Goal: Task Accomplishment & Management: Manage account settings

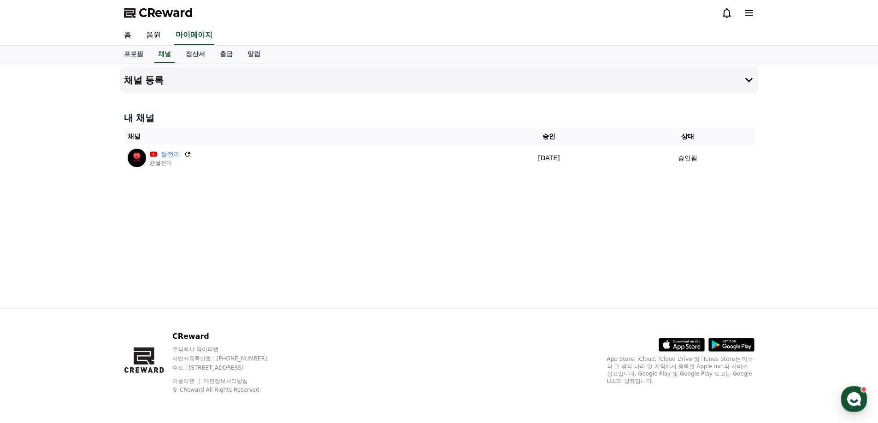
click at [141, 37] on link "음원" at bounding box center [153, 35] width 29 height 19
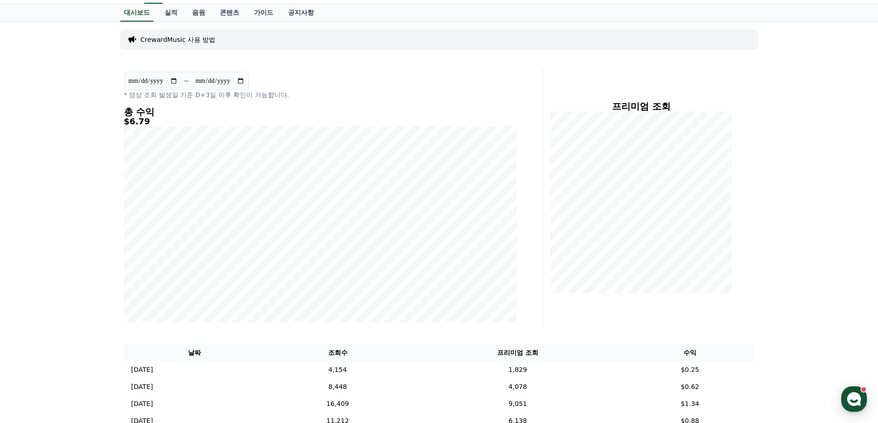
scroll to position [92, 0]
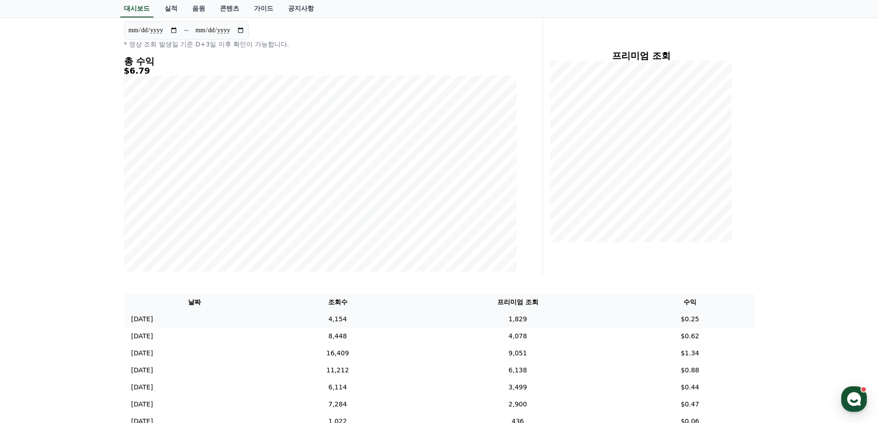
click at [372, 315] on td "4,154" at bounding box center [337, 319] width 145 height 17
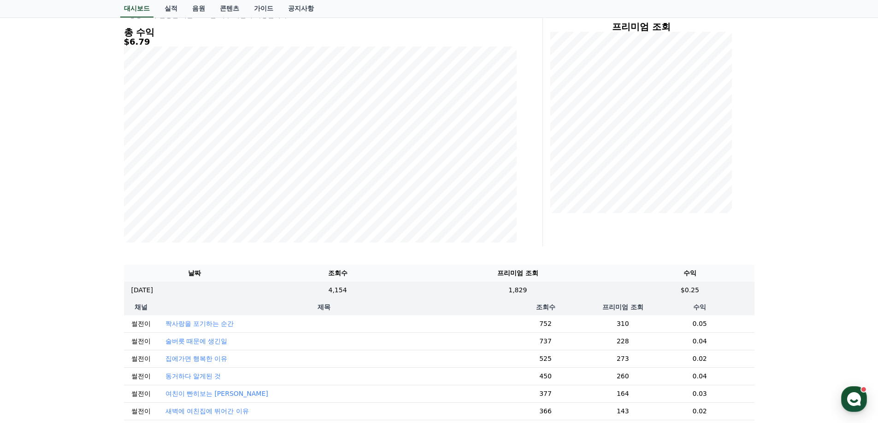
scroll to position [0, 0]
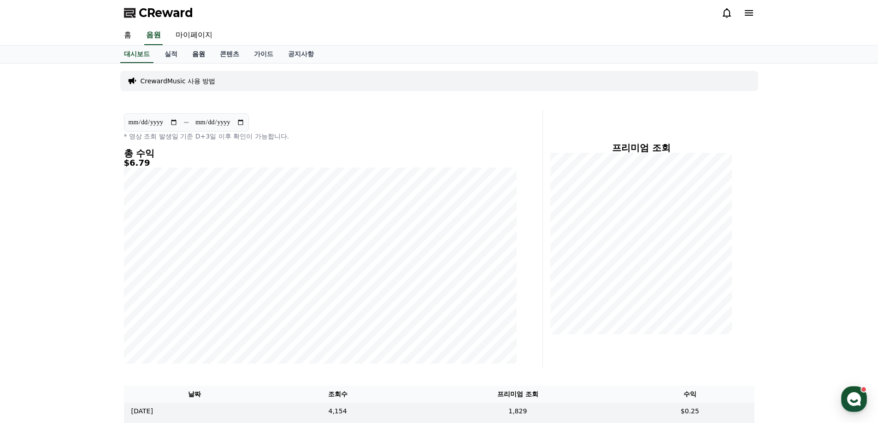
click at [193, 57] on link "음원" at bounding box center [199, 55] width 28 height 18
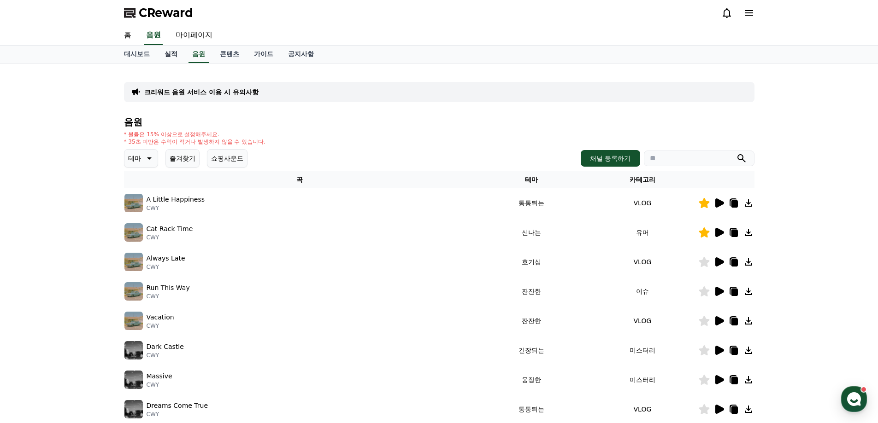
click at [177, 58] on link "실적" at bounding box center [171, 55] width 28 height 18
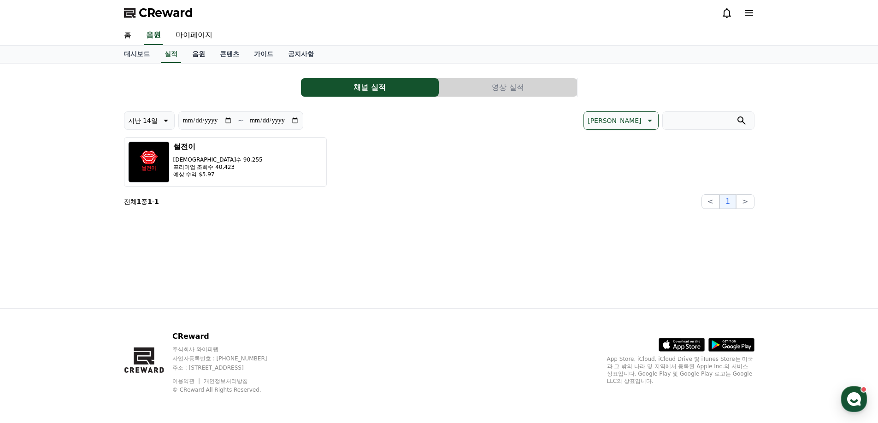
click at [200, 59] on link "음원" at bounding box center [199, 55] width 28 height 18
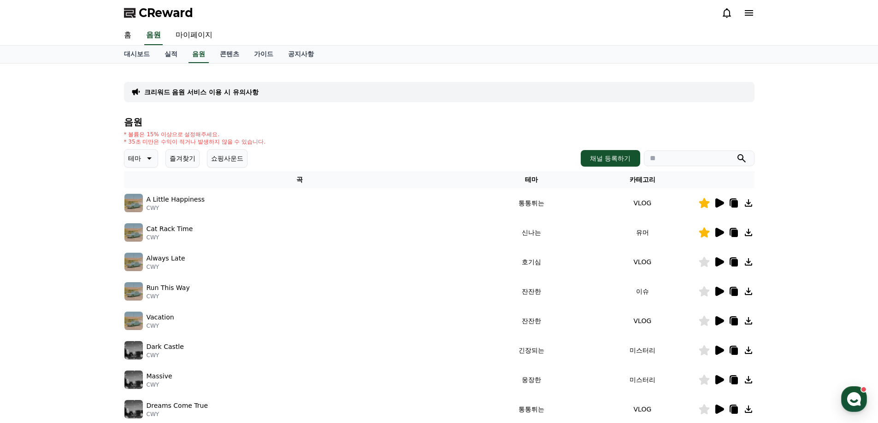
click at [229, 64] on div "크리워드 음원 서비스 이용 시 유의사항 음원 * 볼륨은 15% 이상으로 설정해주세요. * 35초 미만은 수익이 적거나 발생하지 않을 수 있습니…" at bounding box center [439, 286] width 645 height 445
click at [234, 59] on link "콘텐츠" at bounding box center [229, 55] width 34 height 18
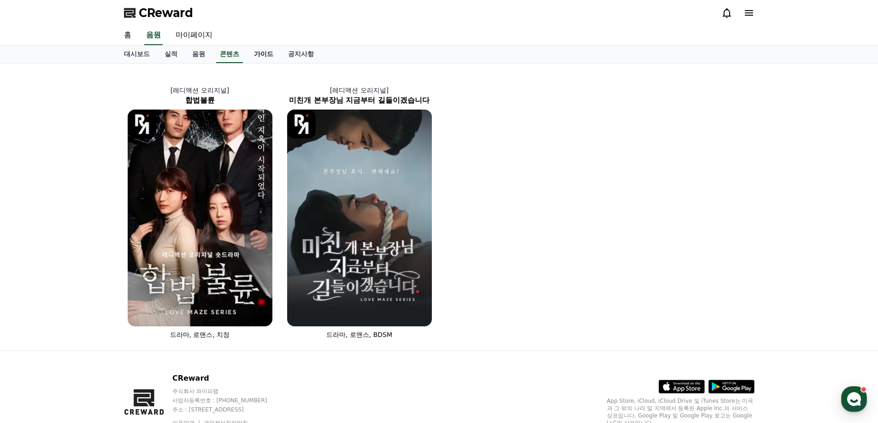
click at [257, 57] on link "가이드" at bounding box center [263, 55] width 34 height 18
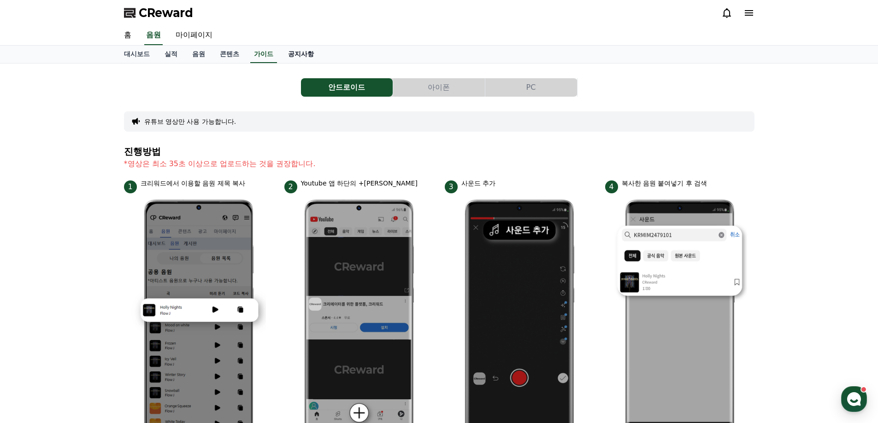
click at [295, 57] on link "공지사항" at bounding box center [301, 55] width 41 height 18
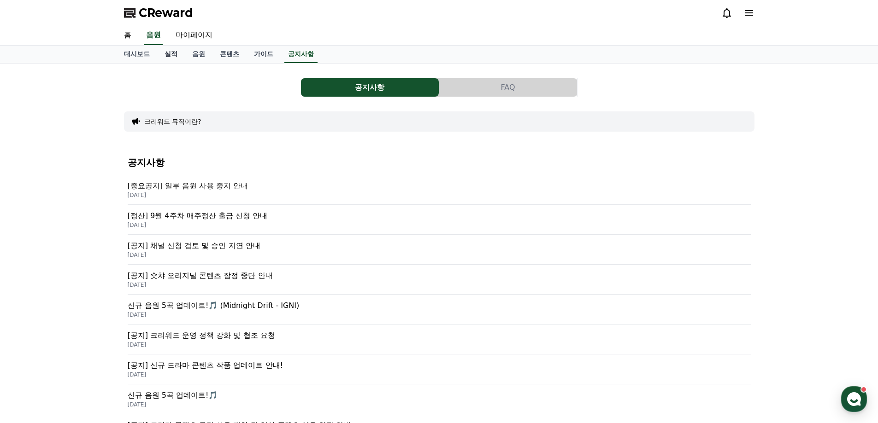
click at [164, 58] on link "실적" at bounding box center [171, 55] width 28 height 18
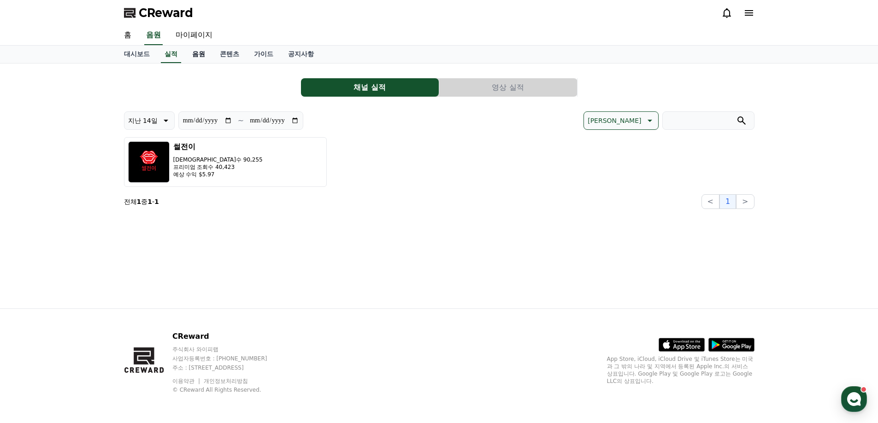
click at [193, 54] on link "음원" at bounding box center [199, 55] width 28 height 18
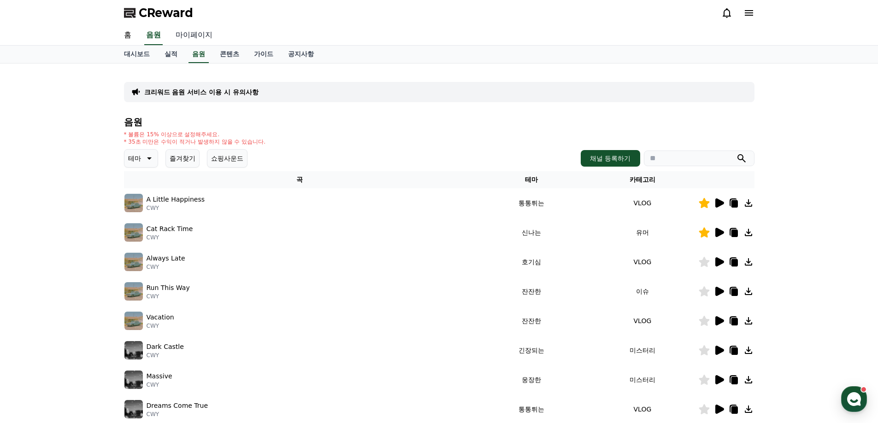
click at [185, 38] on link "마이페이지" at bounding box center [194, 35] width 52 height 19
select select "**********"
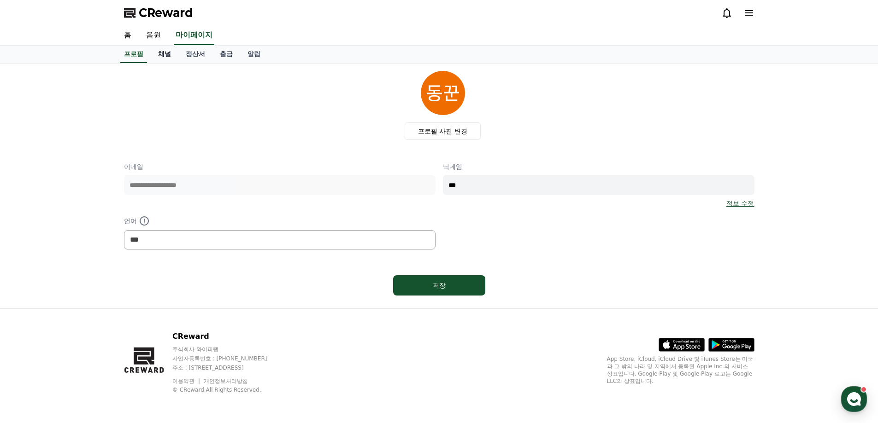
click at [165, 57] on link "채널" at bounding box center [165, 55] width 28 height 18
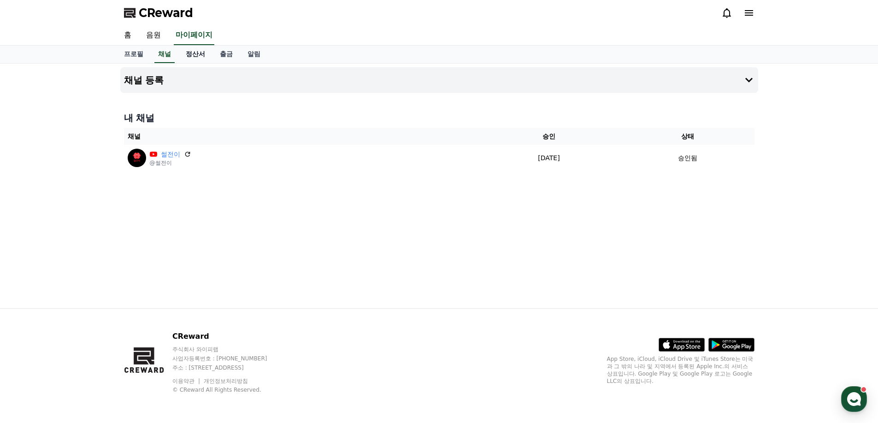
click at [191, 58] on link "정산서" at bounding box center [195, 55] width 34 height 18
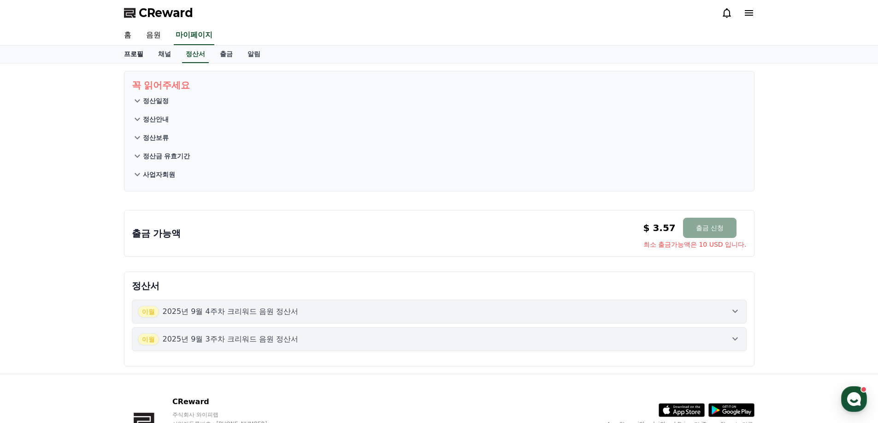
click at [128, 51] on link "프로필" at bounding box center [134, 55] width 34 height 18
select select "**********"
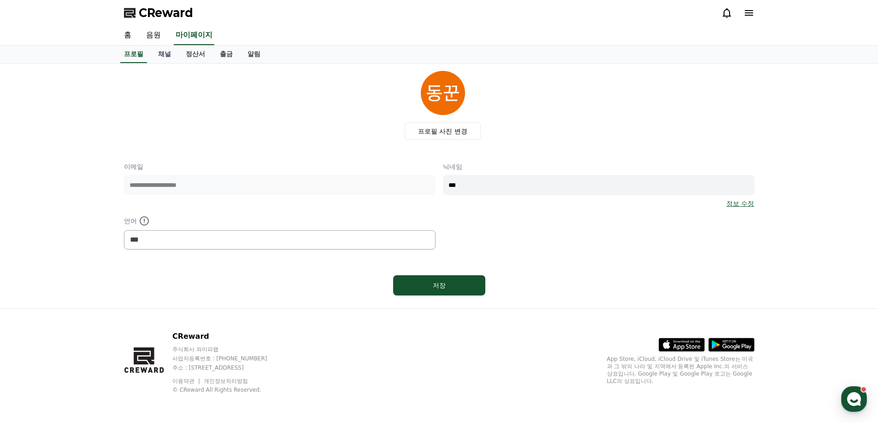
drag, startPoint x: 812, startPoint y: 0, endPoint x: 682, endPoint y: 119, distance: 176.7
click at [604, 152] on div "**********" at bounding box center [439, 185] width 630 height 228
drag, startPoint x: 809, startPoint y: 0, endPoint x: 516, endPoint y: 273, distance: 400.3
click at [516, 273] on div "저장" at bounding box center [439, 286] width 630 height 28
